Goal: Task Accomplishment & Management: Manage account settings

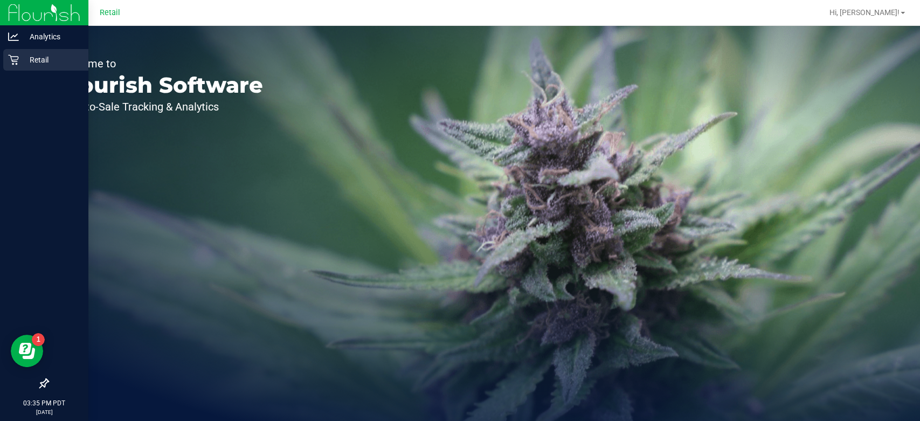
click at [15, 67] on div "Retail" at bounding box center [45, 60] width 85 height 22
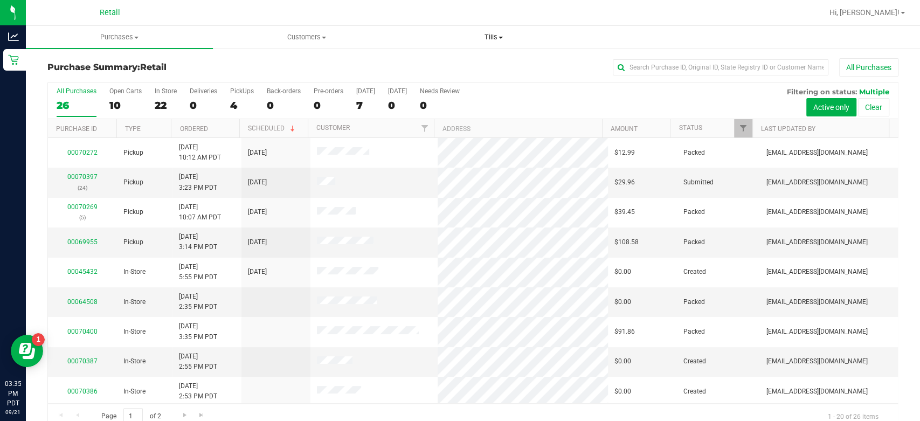
click at [492, 37] on span "Tills" at bounding box center [493, 37] width 186 height 10
click at [437, 65] on span "Manage tills" at bounding box center [436, 64] width 73 height 9
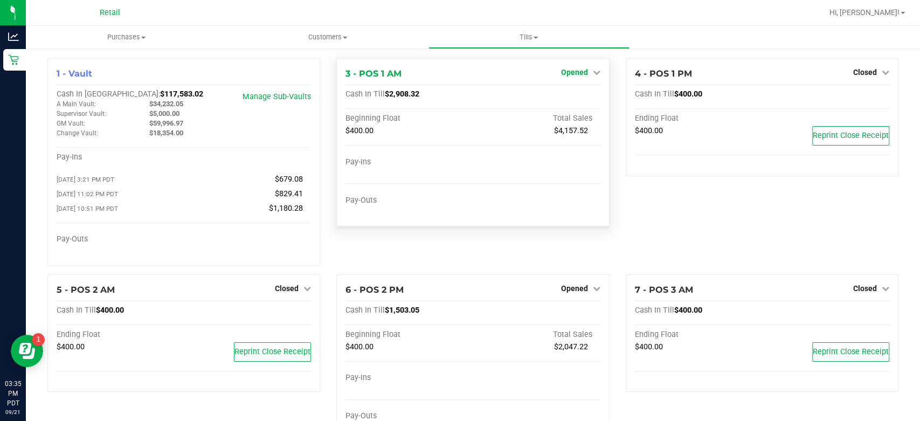
click at [583, 73] on link "Opened" at bounding box center [580, 72] width 39 height 9
click at [561, 97] on link "Close Till" at bounding box center [575, 95] width 29 height 9
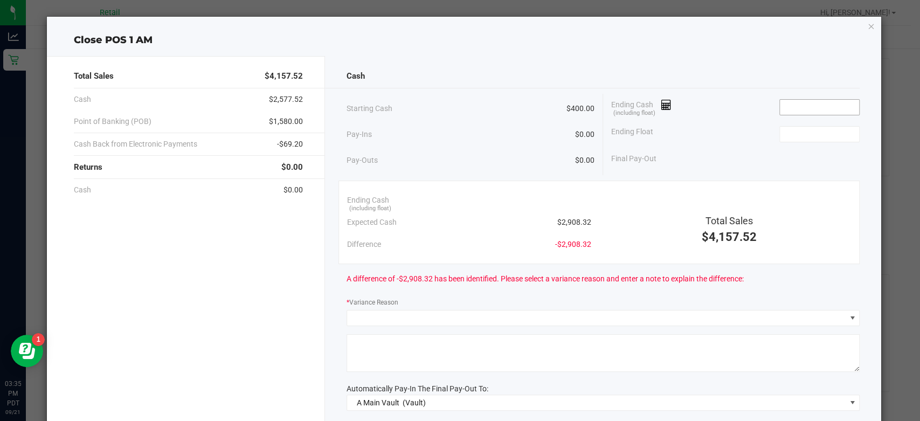
click at [793, 103] on input at bounding box center [819, 107] width 79 height 15
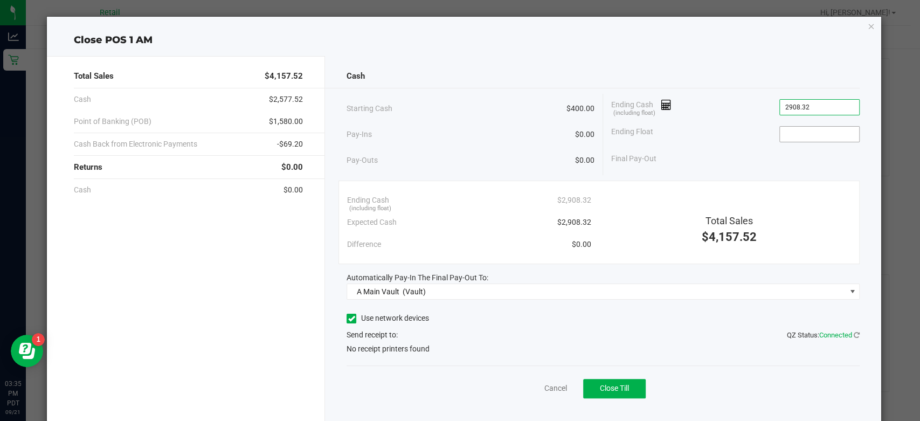
click at [828, 133] on input at bounding box center [819, 134] width 79 height 15
type input "$2,908.32"
click at [348, 318] on icon at bounding box center [351, 318] width 7 height 0
click at [0, 0] on input "Use network devices" at bounding box center [0, 0] width 0 height 0
type input "$400.00"
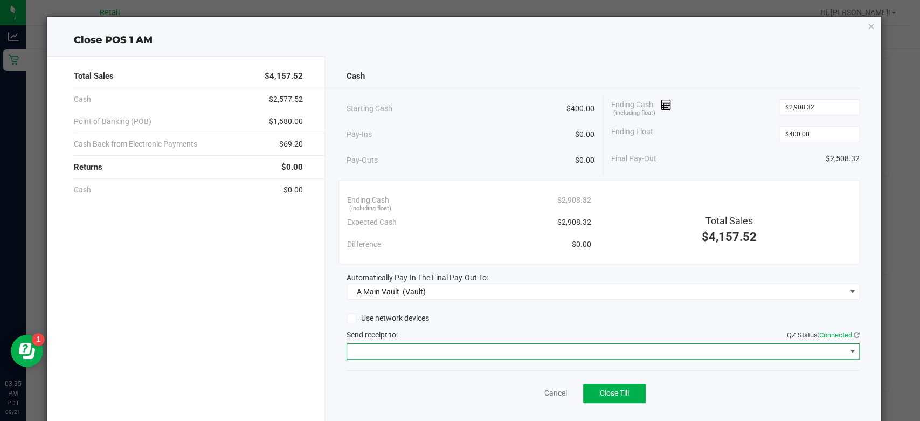
click at [848, 350] on span at bounding box center [852, 351] width 9 height 9
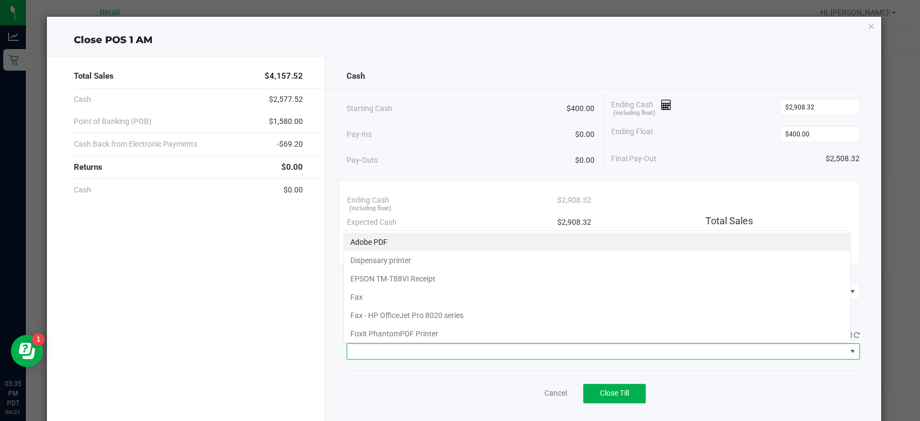
scroll to position [16, 508]
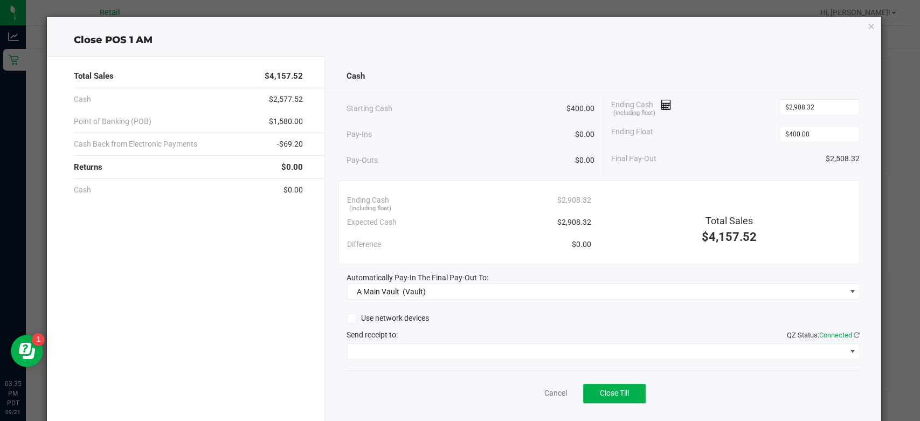
click at [837, 370] on div "Cancel Close Till" at bounding box center [602, 390] width 513 height 41
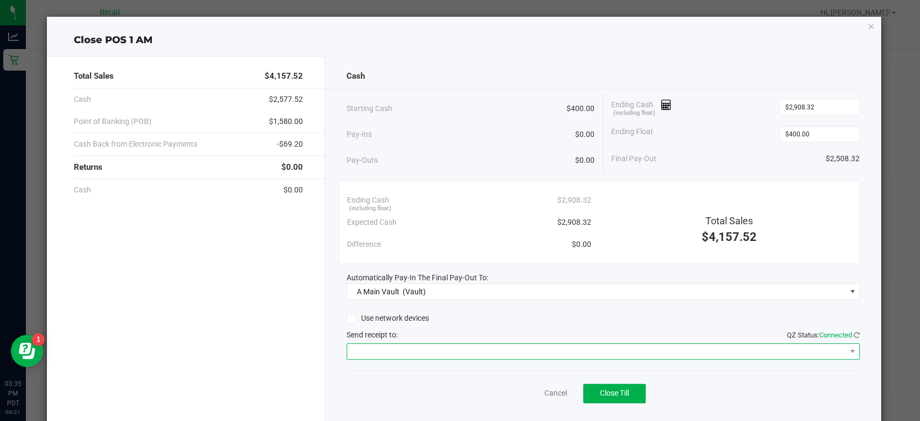
click at [845, 357] on span at bounding box center [851, 351] width 13 height 15
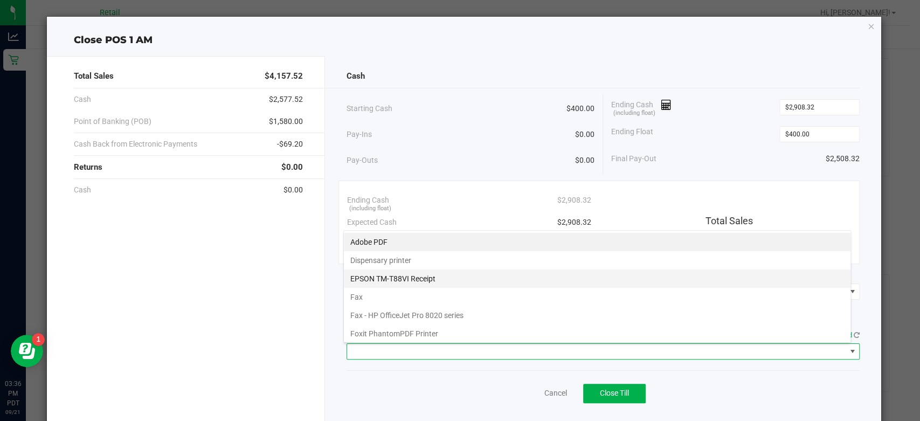
click at [430, 280] on Receipt "EPSON TM-T88VI Receipt" at bounding box center [597, 278] width 506 height 18
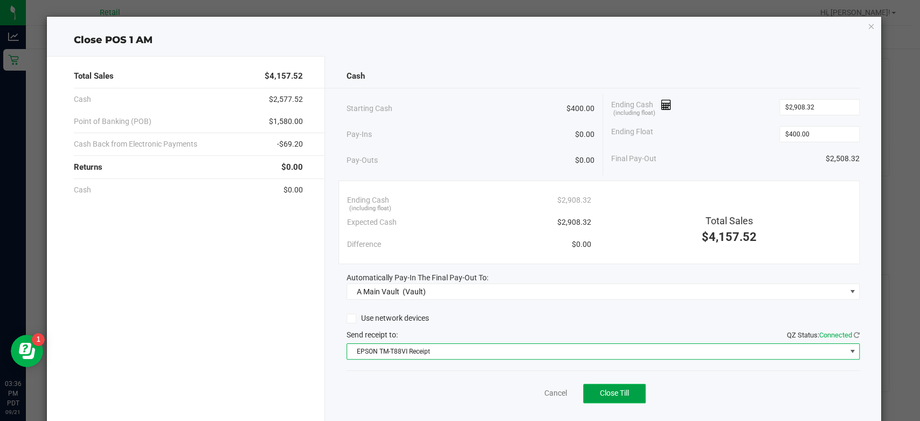
click at [609, 392] on span "Close Till" at bounding box center [614, 392] width 29 height 9
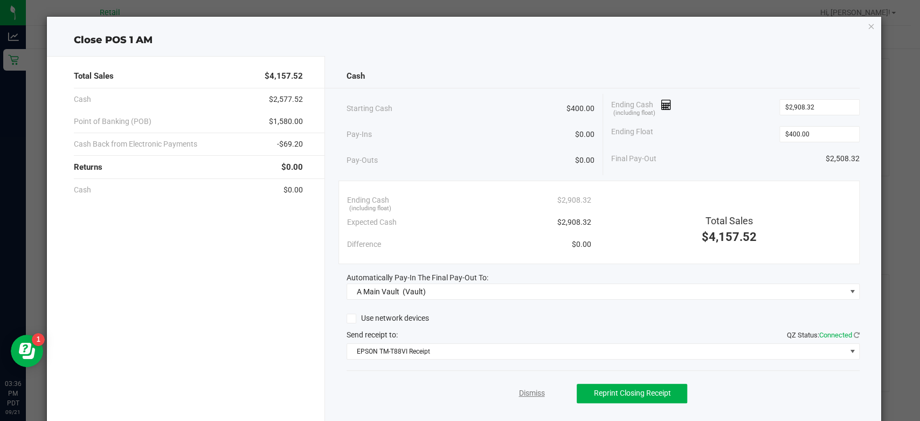
click at [518, 395] on link "Dismiss" at bounding box center [531, 392] width 26 height 11
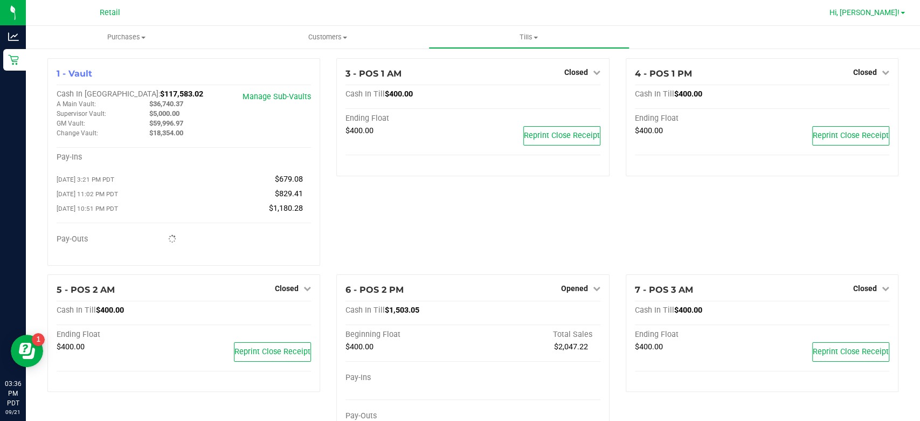
click at [907, 12] on link "Hi, [PERSON_NAME]!" at bounding box center [867, 12] width 84 height 11
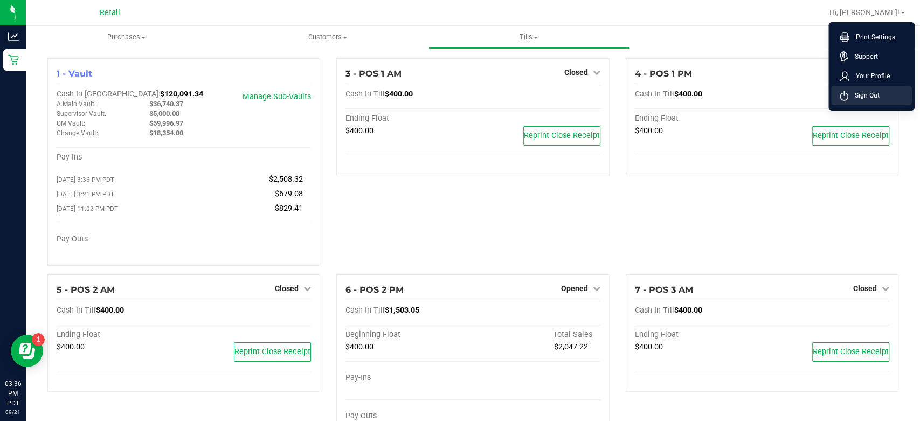
click at [863, 101] on li "Sign Out" at bounding box center [871, 95] width 81 height 19
